Goal: Task Accomplishment & Management: Use online tool/utility

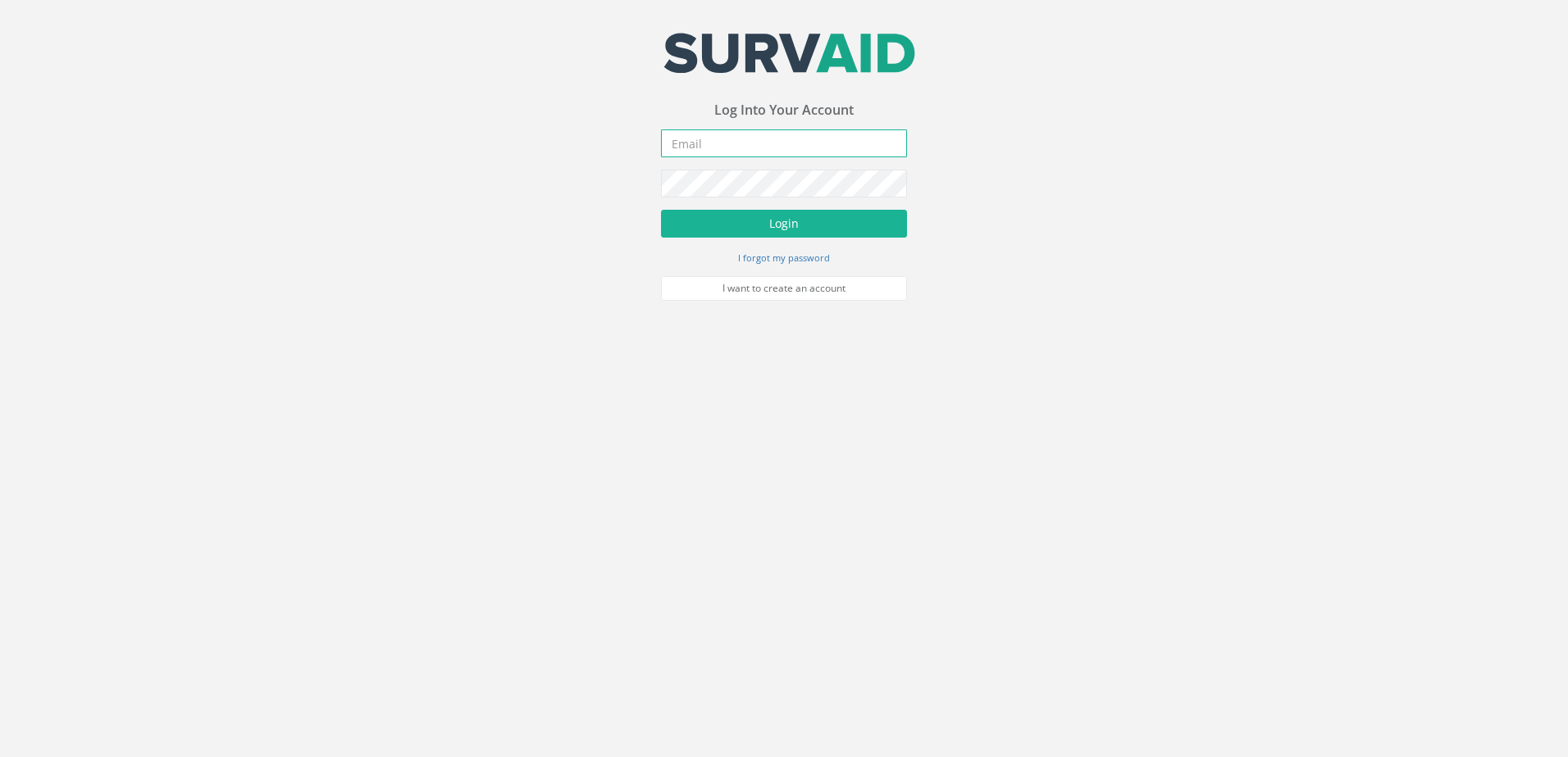
click at [770, 151] on input "email" at bounding box center [784, 143] width 246 height 28
type input "[EMAIL_ADDRESS][DOMAIN_NAME]"
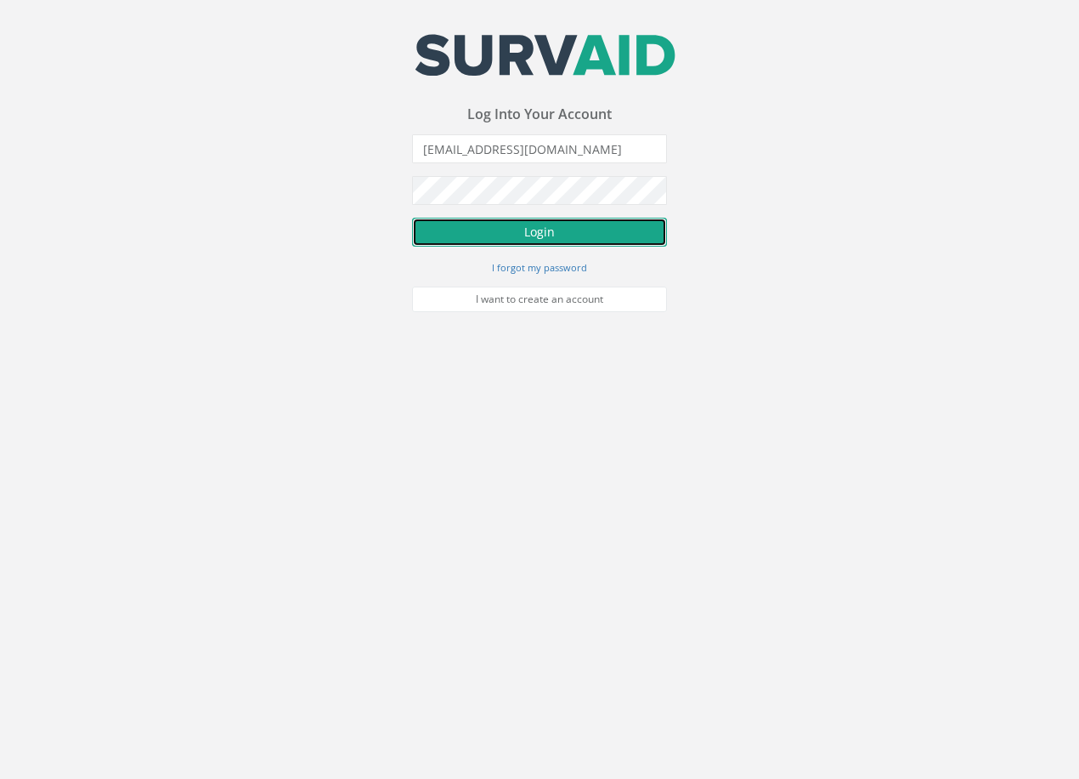
click at [541, 231] on button "Login" at bounding box center [539, 232] width 255 height 29
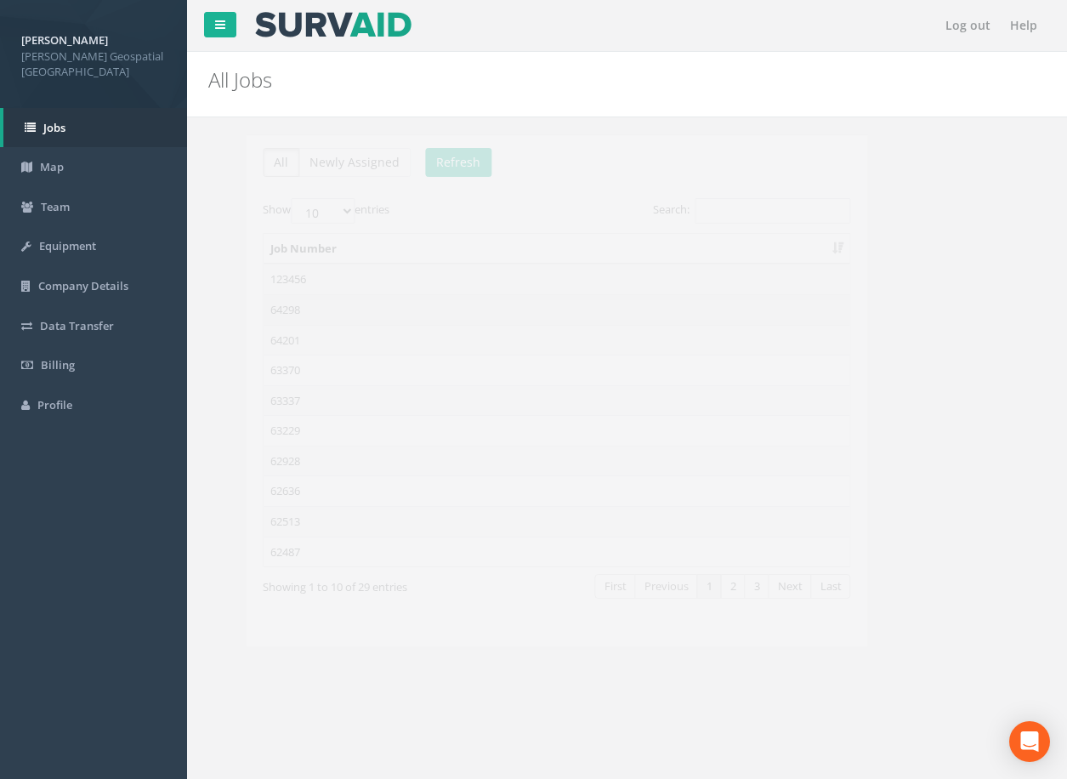
click at [285, 312] on td "64298" at bounding box center [519, 309] width 586 height 31
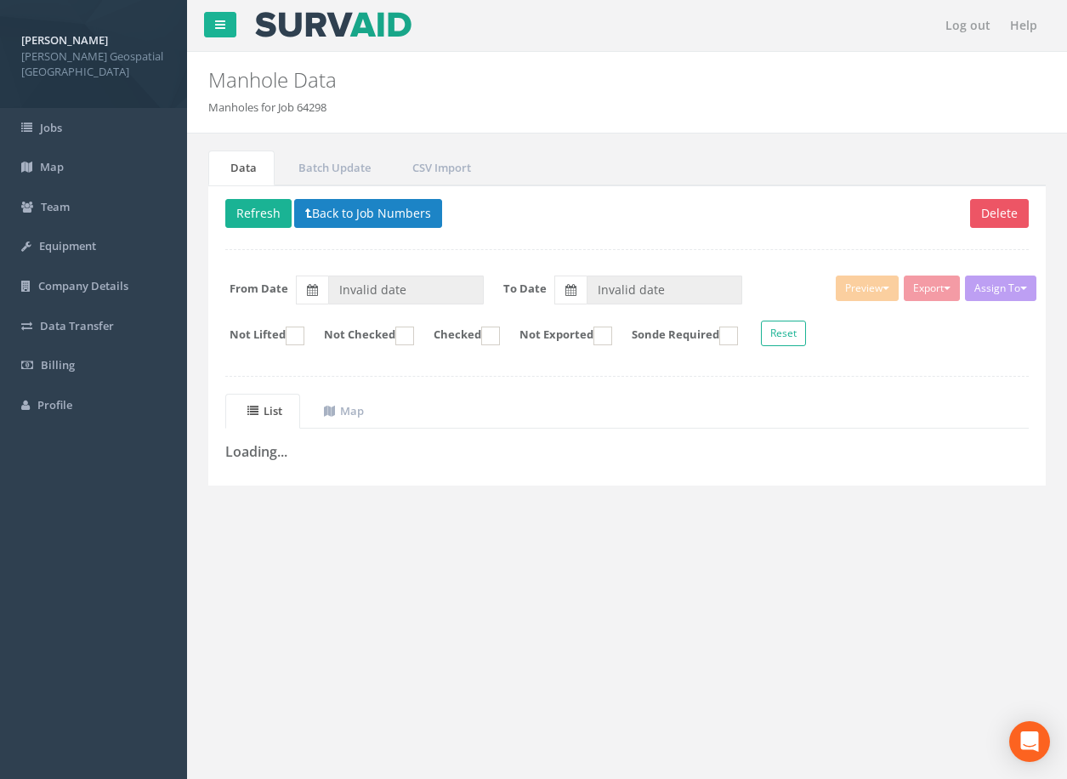
type input "[DATE]"
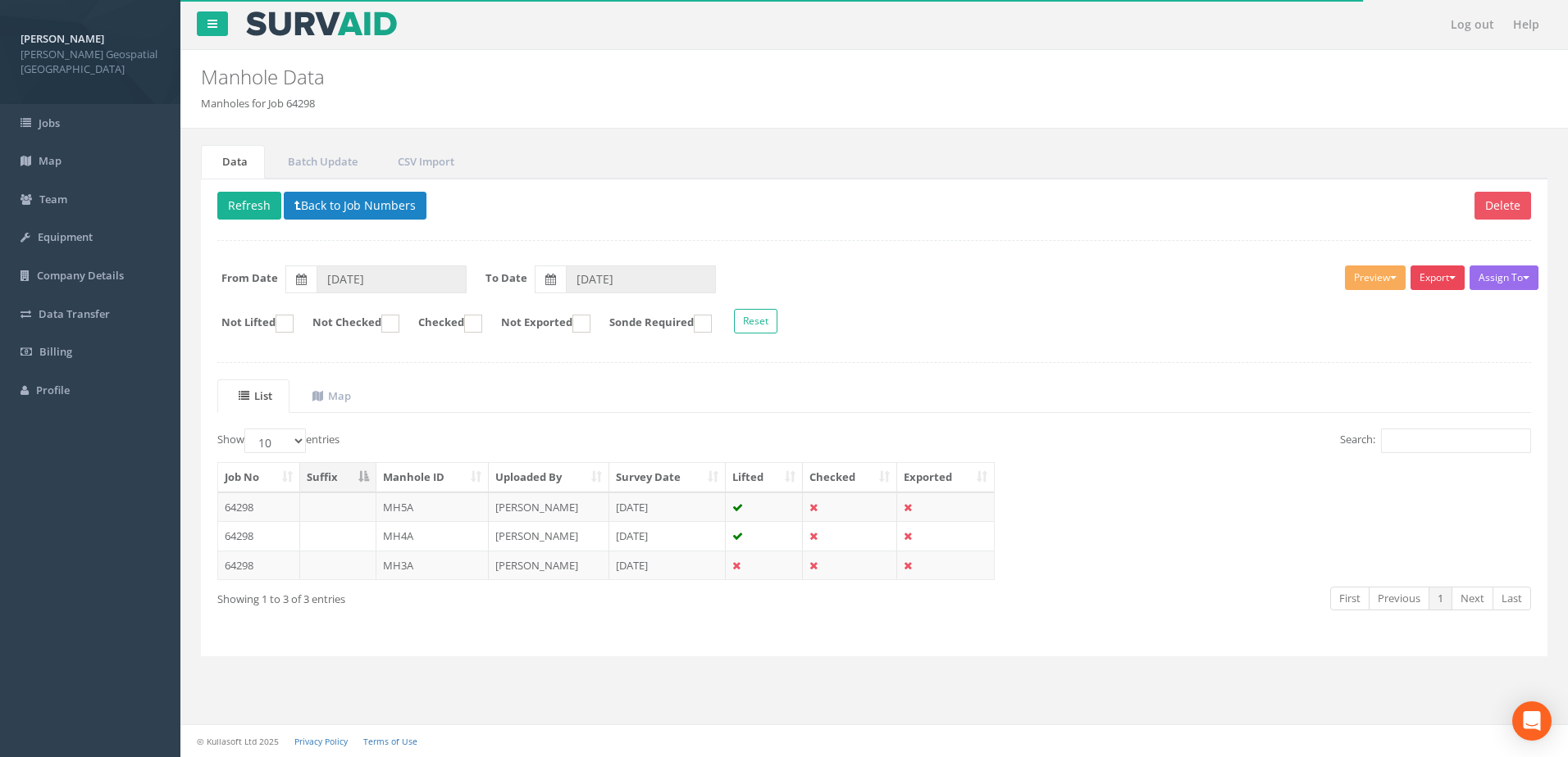
click at [1436, 271] on button "Export" at bounding box center [1438, 277] width 54 height 24
click at [1399, 305] on link "[PERSON_NAME] Manhole" at bounding box center [1390, 311] width 152 height 25
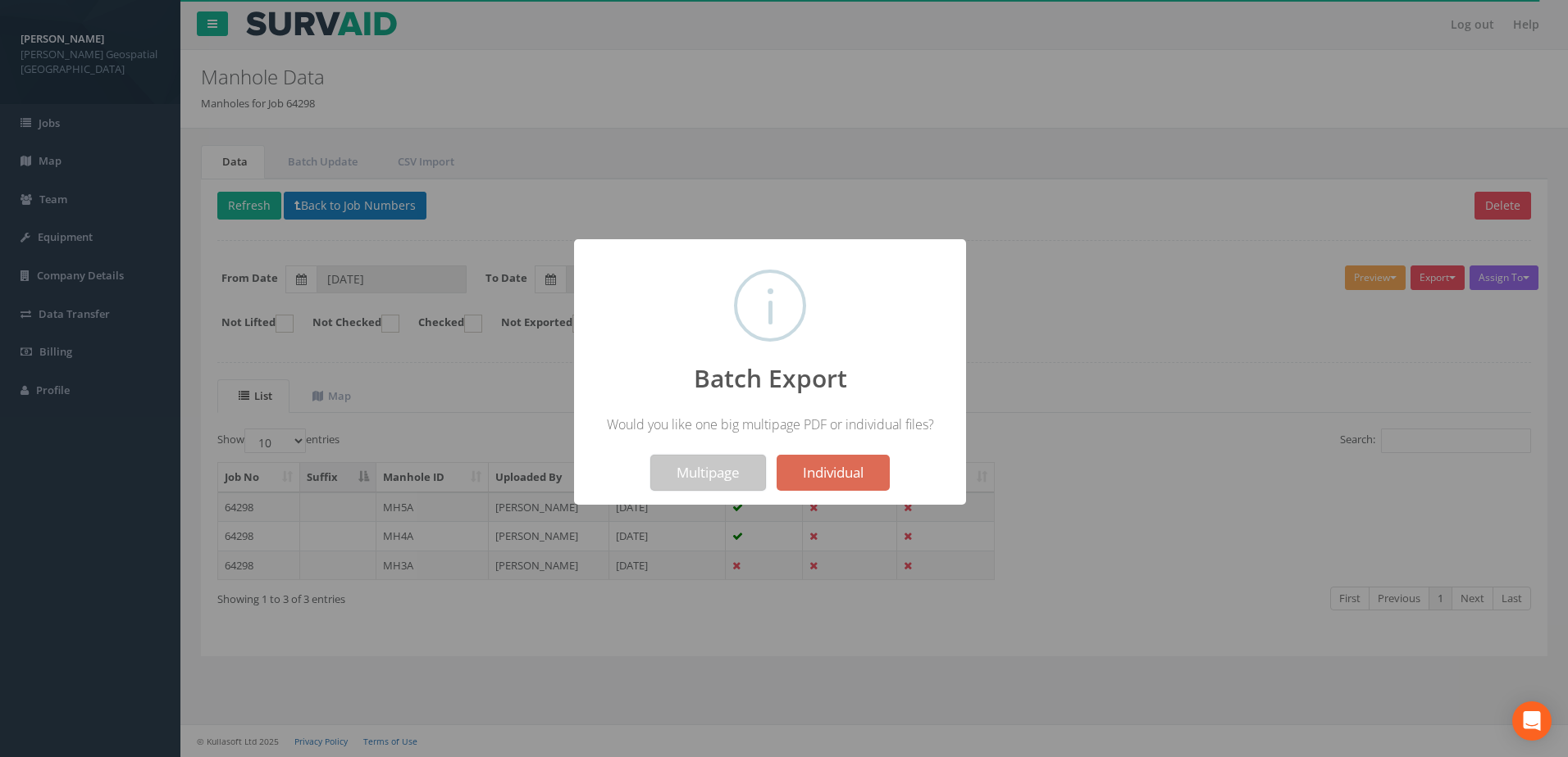
click at [684, 473] on button "Multipage" at bounding box center [708, 473] width 116 height 36
